Goal: Task Accomplishment & Management: Use online tool/utility

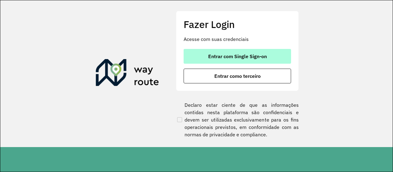
click at [236, 55] on span "Entrar com Single Sign-on" at bounding box center [237, 56] width 59 height 5
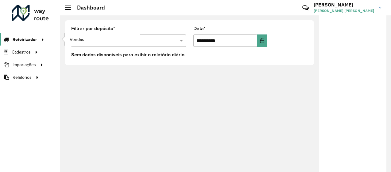
click at [21, 37] on span "Roteirizador" at bounding box center [25, 39] width 24 height 6
click at [77, 37] on span "Vendas" at bounding box center [77, 39] width 15 height 6
click at [76, 37] on span "Vendas" at bounding box center [77, 39] width 15 height 6
click at [33, 39] on span "Roteirizador" at bounding box center [25, 39] width 24 height 6
click at [78, 37] on span "Vendas" at bounding box center [77, 39] width 15 height 6
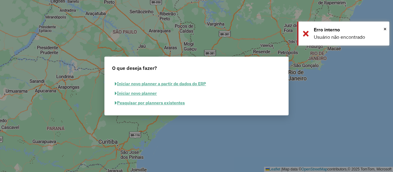
click at [150, 103] on button "Pesquisar por planners existentes" at bounding box center [150, 103] width 76 height 10
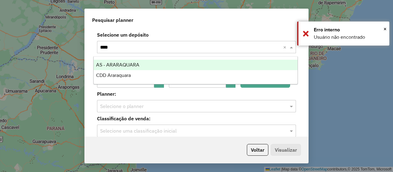
type input "*****"
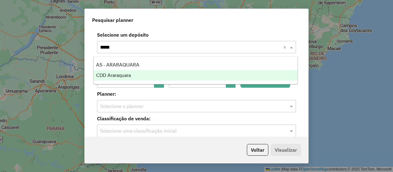
click at [126, 77] on span "CDD Araraquara" at bounding box center [113, 74] width 35 height 5
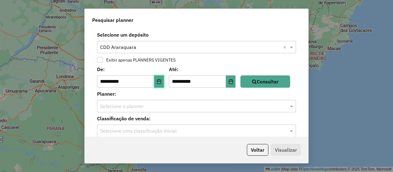
click at [160, 82] on icon "Choose Date" at bounding box center [159, 81] width 5 height 5
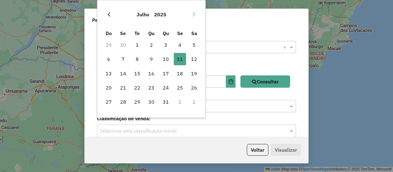
click at [110, 17] on button "Previous Month" at bounding box center [109, 15] width 10 height 10
click at [106, 43] on span "1" at bounding box center [109, 45] width 12 height 12
type input "**********"
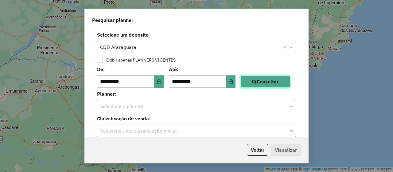
click at [261, 83] on button "Consultar" at bounding box center [265, 81] width 50 height 12
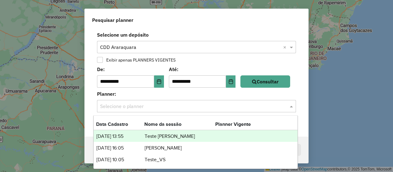
click at [173, 106] on input "text" at bounding box center [190, 106] width 180 height 7
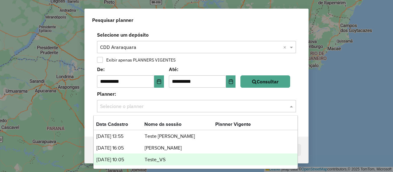
click at [153, 157] on td "Teste_VS" at bounding box center [179, 159] width 71 height 8
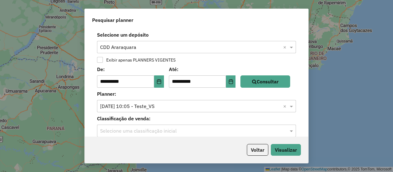
scroll to position [7, 0]
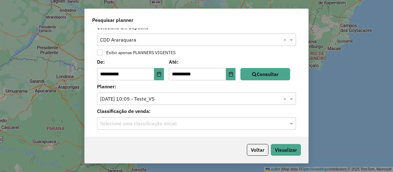
click at [147, 121] on input "text" at bounding box center [190, 123] width 180 height 7
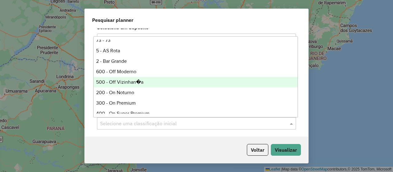
scroll to position [68, 0]
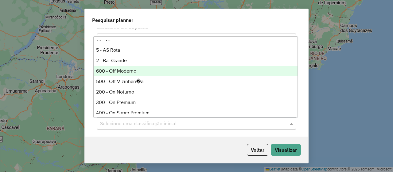
click at [130, 70] on div "600 - Off Moderno" at bounding box center [196, 71] width 204 height 10
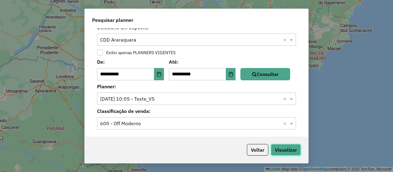
click at [281, 150] on button "Visualizar" at bounding box center [286, 150] width 30 height 12
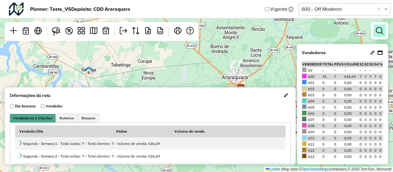
click at [382, 30] on em at bounding box center [379, 30] width 7 height 7
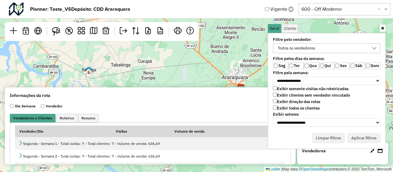
click at [292, 105] on label "Exibir todos os clientes" at bounding box center [296, 107] width 47 height 5
click at [292, 95] on label "Exibir clientes sem vendedor vinculado" at bounding box center [311, 94] width 77 height 5
click at [293, 62] on label "Ter" at bounding box center [295, 65] width 15 height 7
click at [312, 65] on label "Qua" at bounding box center [311, 65] width 15 height 7
click at [324, 64] on label "Qui" at bounding box center [326, 65] width 15 height 7
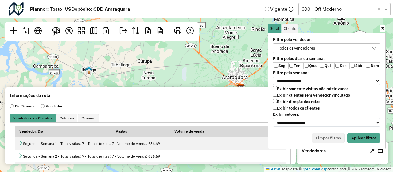
click at [355, 65] on label "Sáb" at bounding box center [357, 65] width 15 height 7
click at [363, 133] on button "Aplicar filtros" at bounding box center [363, 138] width 33 height 10
click at [107, 33] on em at bounding box center [105, 30] width 7 height 7
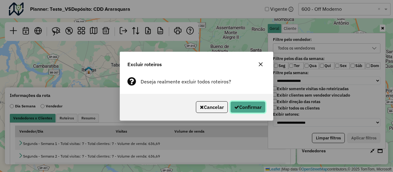
click at [240, 104] on button "Confirmar" at bounding box center [247, 107] width 35 height 12
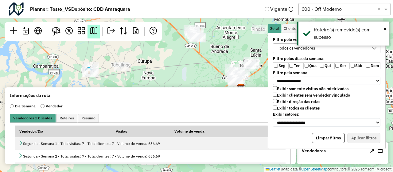
click at [94, 34] on em at bounding box center [93, 30] width 7 height 7
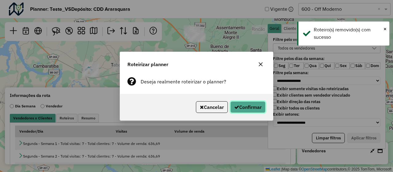
click at [244, 104] on button "Confirmar" at bounding box center [247, 107] width 35 height 12
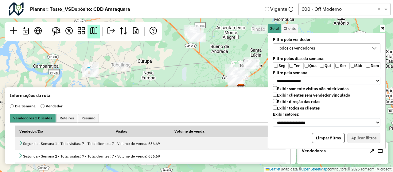
click at [93, 33] on em at bounding box center [93, 30] width 7 height 7
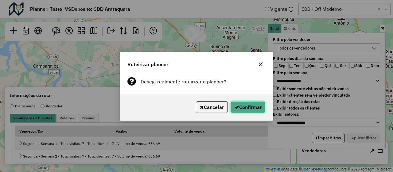
click at [258, 110] on button "Confirmar" at bounding box center [247, 107] width 35 height 12
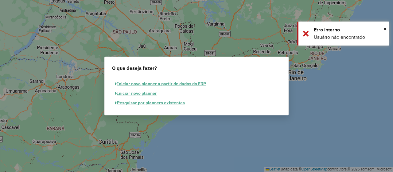
click at [166, 103] on button "Pesquisar por planners existentes" at bounding box center [150, 103] width 76 height 10
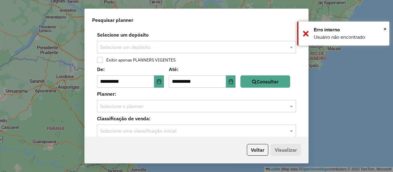
click at [158, 48] on input "text" at bounding box center [190, 47] width 180 height 7
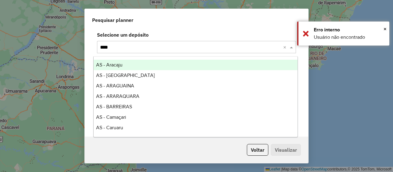
type input "*****"
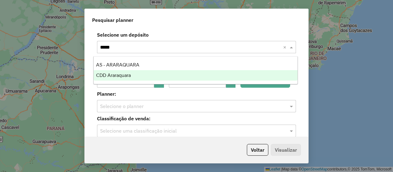
click at [126, 76] on span "CDD Araraquara" at bounding box center [113, 74] width 35 height 5
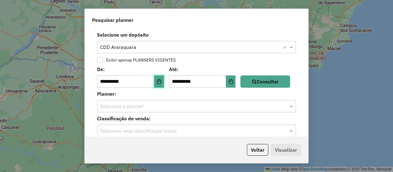
click at [160, 82] on icon "Choose Date" at bounding box center [159, 81] width 5 height 5
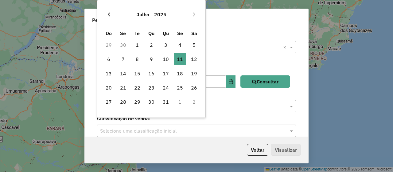
click at [108, 11] on button "Previous Month" at bounding box center [109, 15] width 10 height 10
click at [111, 44] on span "1" at bounding box center [109, 45] width 12 height 12
type input "**********"
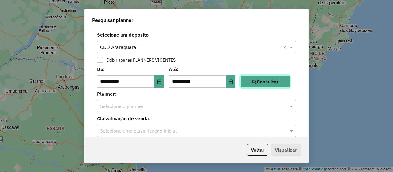
click at [258, 85] on button "Consultar" at bounding box center [265, 81] width 50 height 12
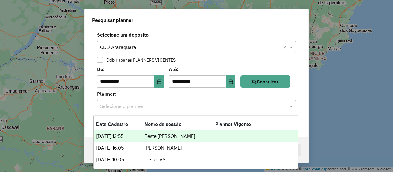
click at [180, 109] on input "text" at bounding box center [190, 106] width 180 height 7
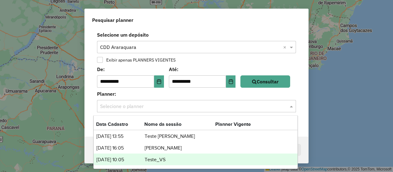
click at [151, 157] on td "Teste_VS" at bounding box center [179, 159] width 71 height 8
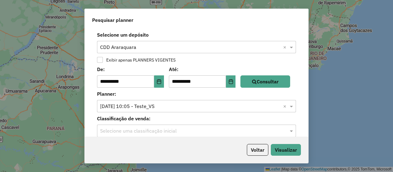
click at [154, 134] on input "text" at bounding box center [190, 130] width 180 height 7
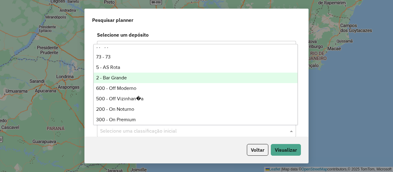
scroll to position [62, 0]
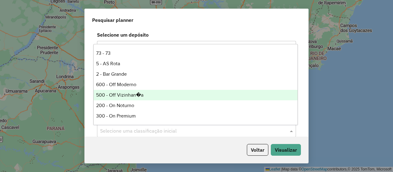
click at [142, 95] on div "500 - Off Vizinhan�a" at bounding box center [196, 95] width 204 height 10
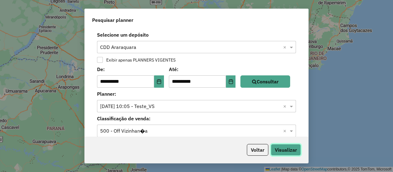
click at [292, 147] on button "Visualizar" at bounding box center [286, 150] width 30 height 12
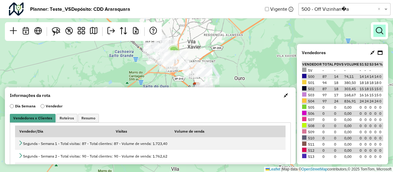
click at [377, 33] on em at bounding box center [379, 30] width 7 height 7
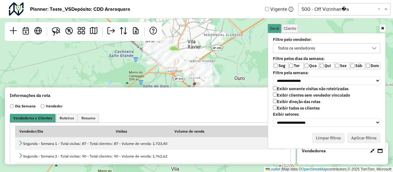
click at [308, 112] on label "Exibir setores:" at bounding box center [326, 114] width 115 height 5
click at [309, 108] on label "Exibir todos os clientes" at bounding box center [296, 107] width 47 height 5
click at [316, 94] on label "Exibir clientes sem vendedor vinculado" at bounding box center [311, 94] width 77 height 5
click at [294, 64] on label "Ter" at bounding box center [295, 65] width 15 height 7
click at [312, 65] on label "Qua" at bounding box center [311, 65] width 15 height 7
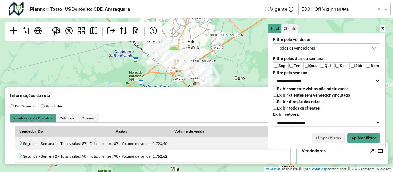
click at [326, 65] on label "Qui" at bounding box center [326, 65] width 15 height 7
click at [355, 65] on label "Sáb" at bounding box center [357, 65] width 15 height 7
click at [362, 134] on button "Aplicar filtros" at bounding box center [363, 138] width 33 height 10
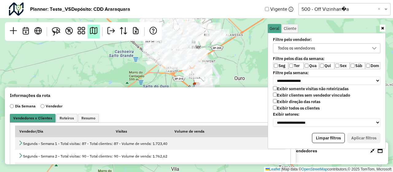
click at [98, 36] on link at bounding box center [93, 32] width 12 height 14
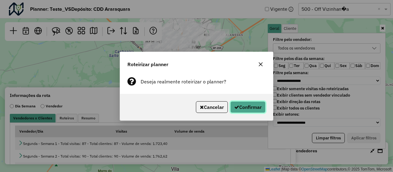
click at [240, 107] on button "Confirmar" at bounding box center [247, 107] width 35 height 12
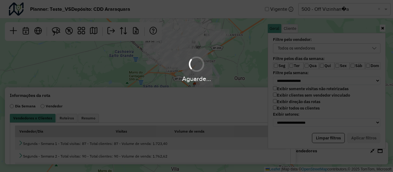
click at [240, 51] on div "Aguarde..." at bounding box center [196, 86] width 393 height 172
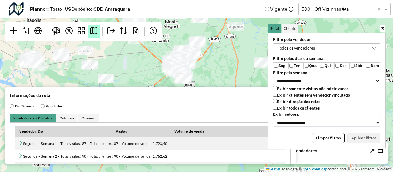
click at [96, 32] on em at bounding box center [93, 30] width 7 height 7
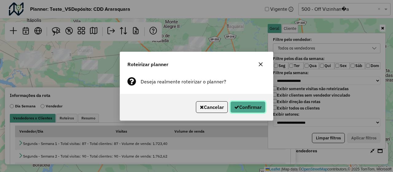
click at [246, 105] on button "Confirmar" at bounding box center [247, 107] width 35 height 12
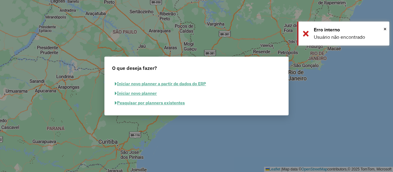
click at [175, 104] on button "Pesquisar por planners existentes" at bounding box center [150, 103] width 76 height 10
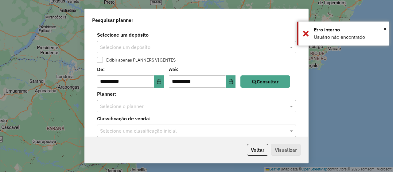
click at [157, 48] on input "text" at bounding box center [190, 47] width 180 height 7
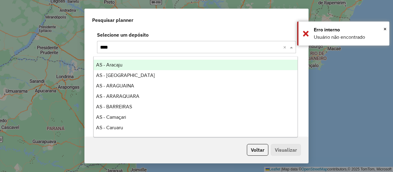
type input "*****"
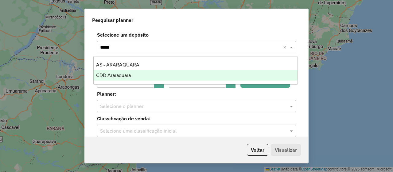
click at [123, 76] on span "CDD Araraquara" at bounding box center [113, 74] width 35 height 5
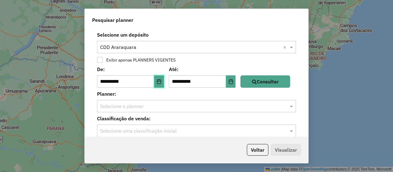
click at [161, 86] on button "Choose Date" at bounding box center [159, 81] width 10 height 12
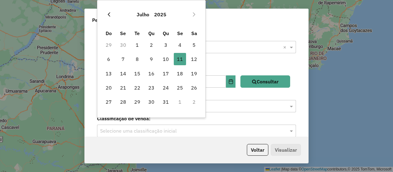
click at [107, 18] on button "Previous Month" at bounding box center [109, 15] width 10 height 10
click at [110, 41] on span "1" at bounding box center [109, 45] width 12 height 12
type input "**********"
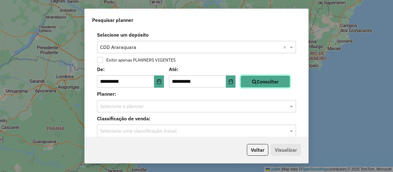
click at [255, 82] on icon "button" at bounding box center [254, 81] width 5 height 5
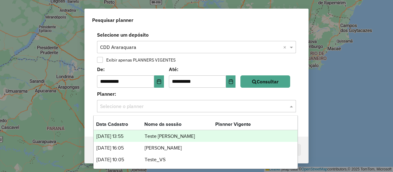
click at [188, 110] on div "Selecione o planner" at bounding box center [196, 106] width 199 height 12
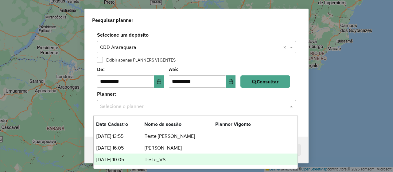
click at [151, 158] on td "Teste_VS" at bounding box center [179, 159] width 71 height 8
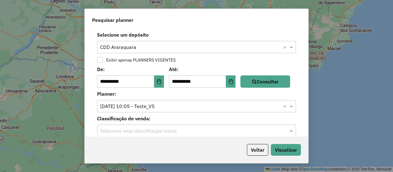
click at [149, 134] on div "Selecione uma classificação inicial" at bounding box center [196, 130] width 199 height 12
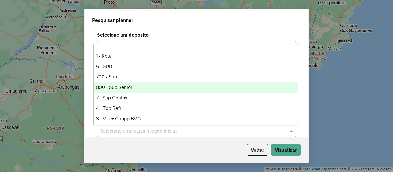
scroll to position [153, 0]
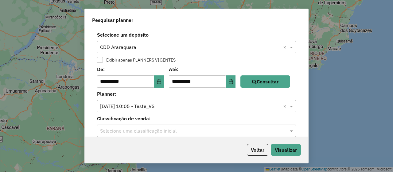
click at [160, 130] on input "text" at bounding box center [190, 130] width 180 height 7
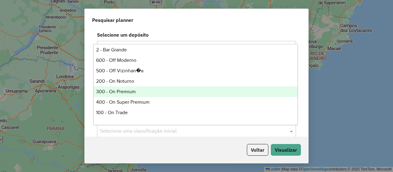
scroll to position [96, 0]
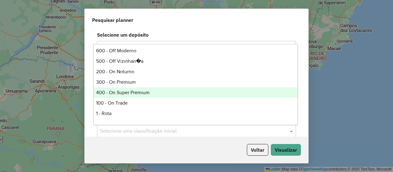
click at [140, 94] on div "400 - On Super Premium" at bounding box center [196, 92] width 204 height 10
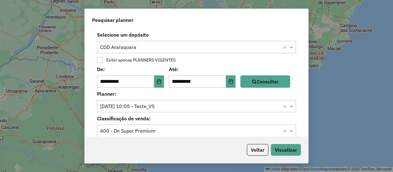
click at [143, 128] on input "text" at bounding box center [190, 130] width 180 height 7
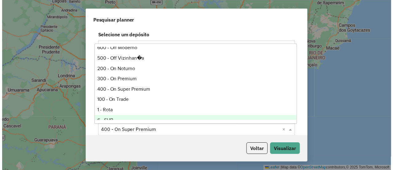
scroll to position [95, 0]
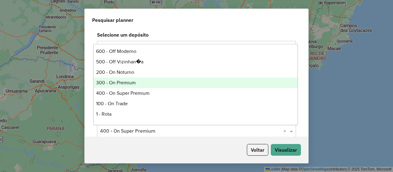
click at [136, 85] on div "300 - On Premium" at bounding box center [196, 82] width 204 height 10
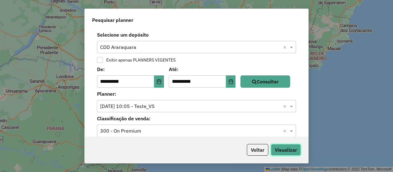
click at [287, 153] on button "Visualizar" at bounding box center [286, 150] width 30 height 12
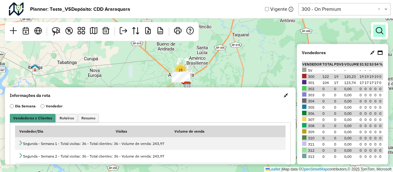
click at [377, 32] on em at bounding box center [379, 30] width 7 height 7
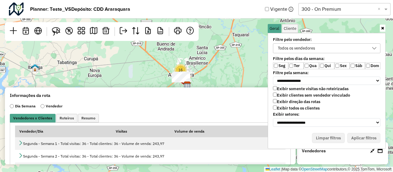
click at [295, 112] on label "Exibir setores:" at bounding box center [326, 114] width 115 height 5
click at [295, 107] on label "Exibir todos os clientes" at bounding box center [296, 107] width 47 height 5
click at [301, 94] on label "Exibir clientes sem vendedor vinculado" at bounding box center [311, 94] width 77 height 5
click at [294, 60] on div "**********" at bounding box center [326, 82] width 115 height 92
click at [294, 64] on label "Ter" at bounding box center [295, 65] width 15 height 7
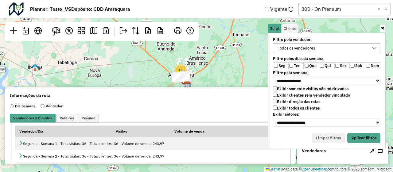
click at [309, 65] on label "Qua" at bounding box center [311, 65] width 15 height 7
click at [328, 66] on label "Qui" at bounding box center [326, 65] width 15 height 7
click at [342, 65] on label "Sex" at bounding box center [341, 65] width 15 height 7
click at [355, 66] on label "Sáb" at bounding box center [357, 65] width 15 height 7
click at [363, 135] on button "Aplicar filtros" at bounding box center [363, 138] width 33 height 10
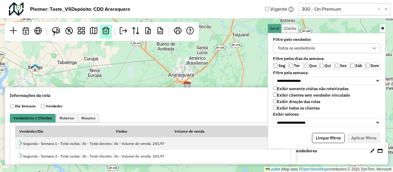
click at [107, 33] on em at bounding box center [105, 30] width 7 height 7
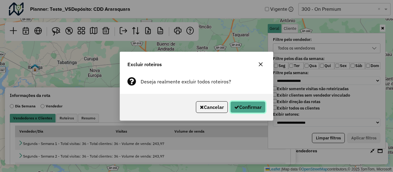
click at [258, 108] on button "Confirmar" at bounding box center [247, 107] width 35 height 12
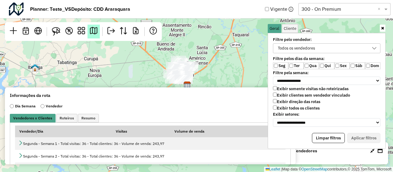
click at [90, 33] on em at bounding box center [93, 30] width 7 height 7
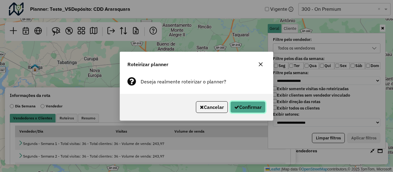
click at [242, 107] on button "Confirmar" at bounding box center [247, 107] width 35 height 12
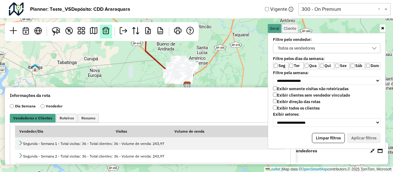
click at [107, 34] on link at bounding box center [106, 32] width 12 height 14
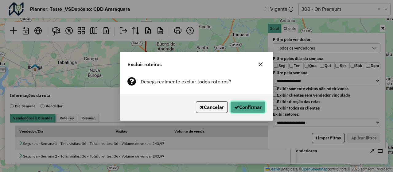
click at [242, 102] on button "Confirmar" at bounding box center [247, 107] width 35 height 12
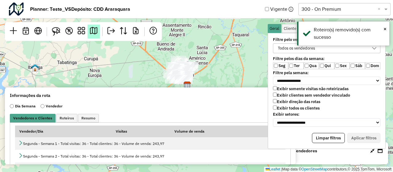
click at [96, 36] on link at bounding box center [93, 32] width 12 height 14
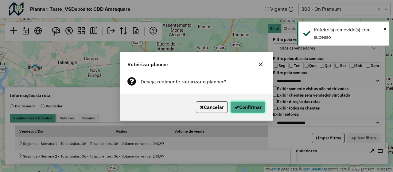
click at [243, 111] on button "Confirmar" at bounding box center [247, 107] width 35 height 12
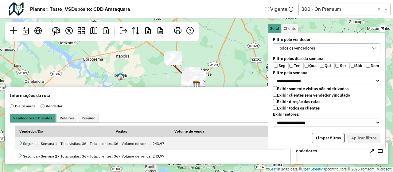
drag, startPoint x: 209, startPoint y: 55, endPoint x: 208, endPoint y: 70, distance: 14.5
click at [208, 70] on div "Leaflet | Map data © OpenStreetMap contributors,© 2025 TomTom, Microsoft" at bounding box center [196, 86] width 393 height 172
click at [316, 16] on div "Planner: Teste_VS Depósito: CDD Araraquara Vigente Selecione uma opção 300 - On…" at bounding box center [196, 9] width 393 height 18
click at [321, 13] on input "text" at bounding box center [338, 9] width 74 height 7
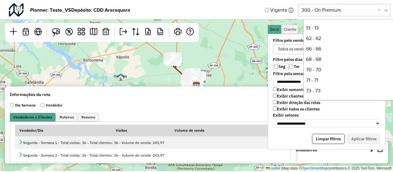
scroll to position [125, 0]
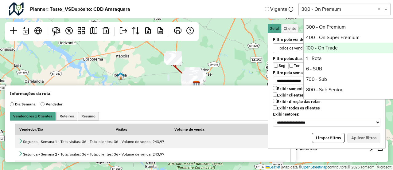
click at [327, 48] on div "100 - On Trade" at bounding box center [349, 48] width 91 height 10
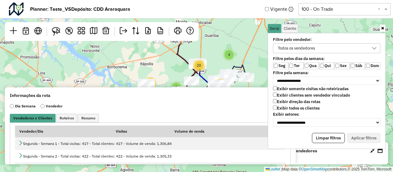
click at [261, 97] on div "Informações da rota" at bounding box center [150, 95] width 281 height 6
click at [302, 95] on label "Exibir clientes sem vendedor vinculado" at bounding box center [311, 94] width 77 height 5
click at [297, 63] on label "Ter" at bounding box center [295, 65] width 15 height 7
click at [313, 64] on label "Qua" at bounding box center [311, 65] width 15 height 7
click at [324, 64] on label "Qui" at bounding box center [326, 65] width 15 height 7
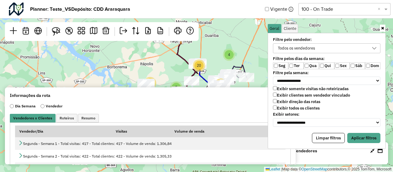
click at [343, 63] on label "Sex" at bounding box center [341, 65] width 15 height 7
click at [356, 64] on label "Sáb" at bounding box center [357, 65] width 15 height 7
